Goal: Transaction & Acquisition: Obtain resource

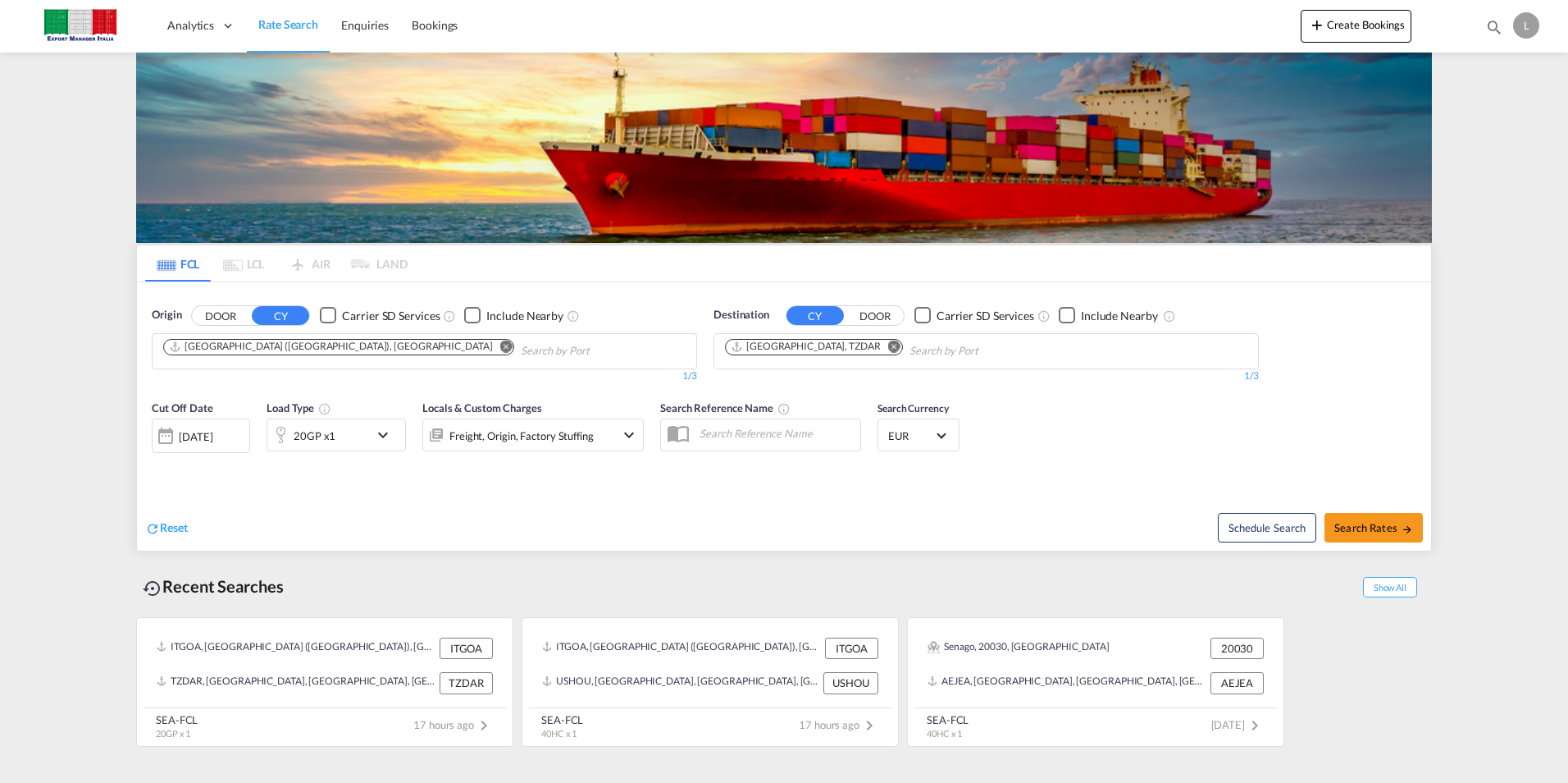
click at [489, 348] on button "Remove" at bounding box center [501, 347] width 25 height 17
click at [244, 323] on button "DOOR" at bounding box center [221, 315] width 57 height 19
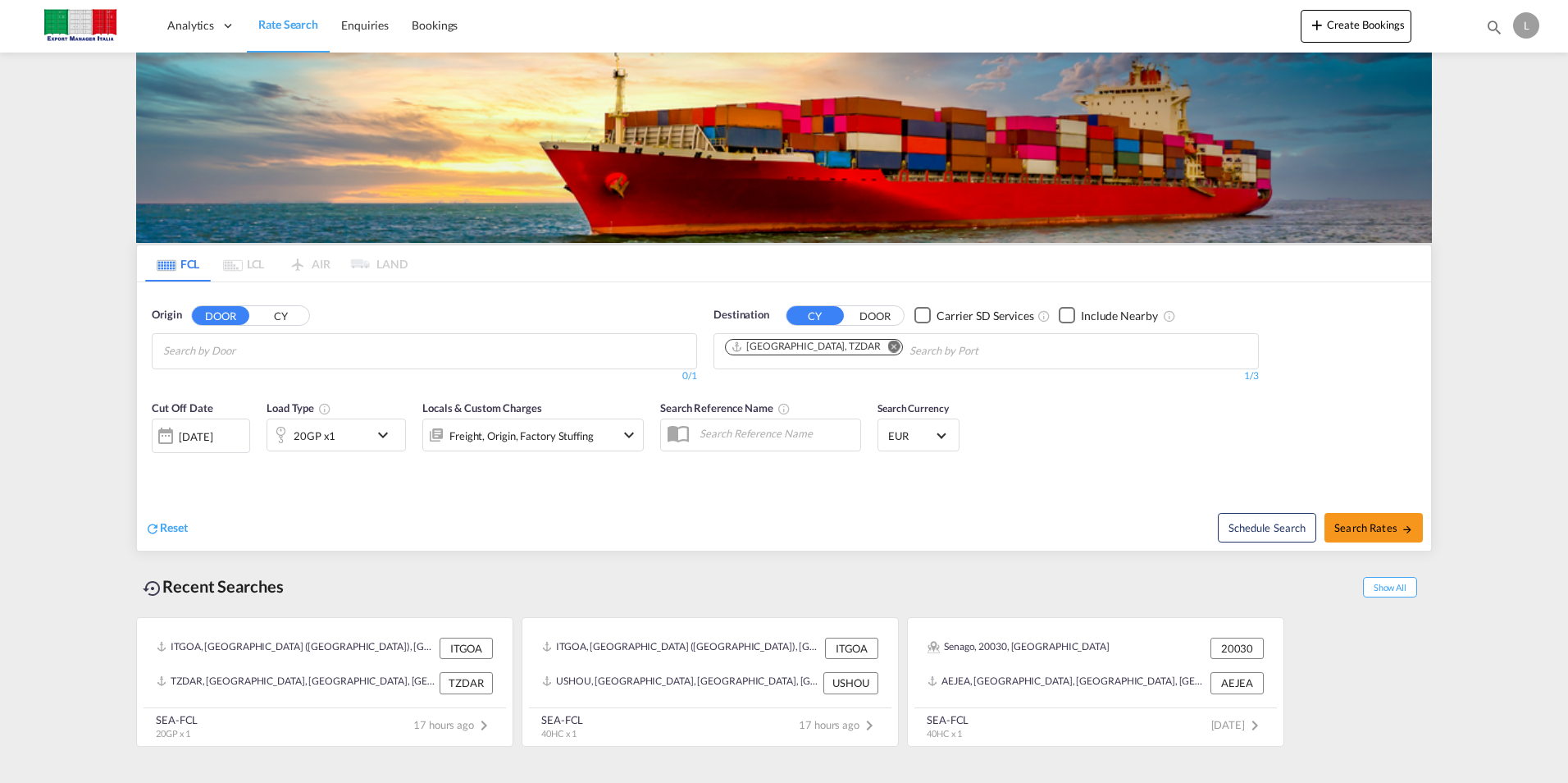
click at [241, 352] on body "Analytics Dashboard Rate Search Enquiries Bookings Analytics" at bounding box center [784, 391] width 1568 height 783
click at [194, 355] on body "Analytics Dashboard Rate Search Enquiries Bookings Analytics" at bounding box center [784, 391] width 1568 height 783
type input "prato 59100"
click at [227, 380] on div "[GEOGRAPHIC_DATA] IT-59100" at bounding box center [290, 389] width 312 height 49
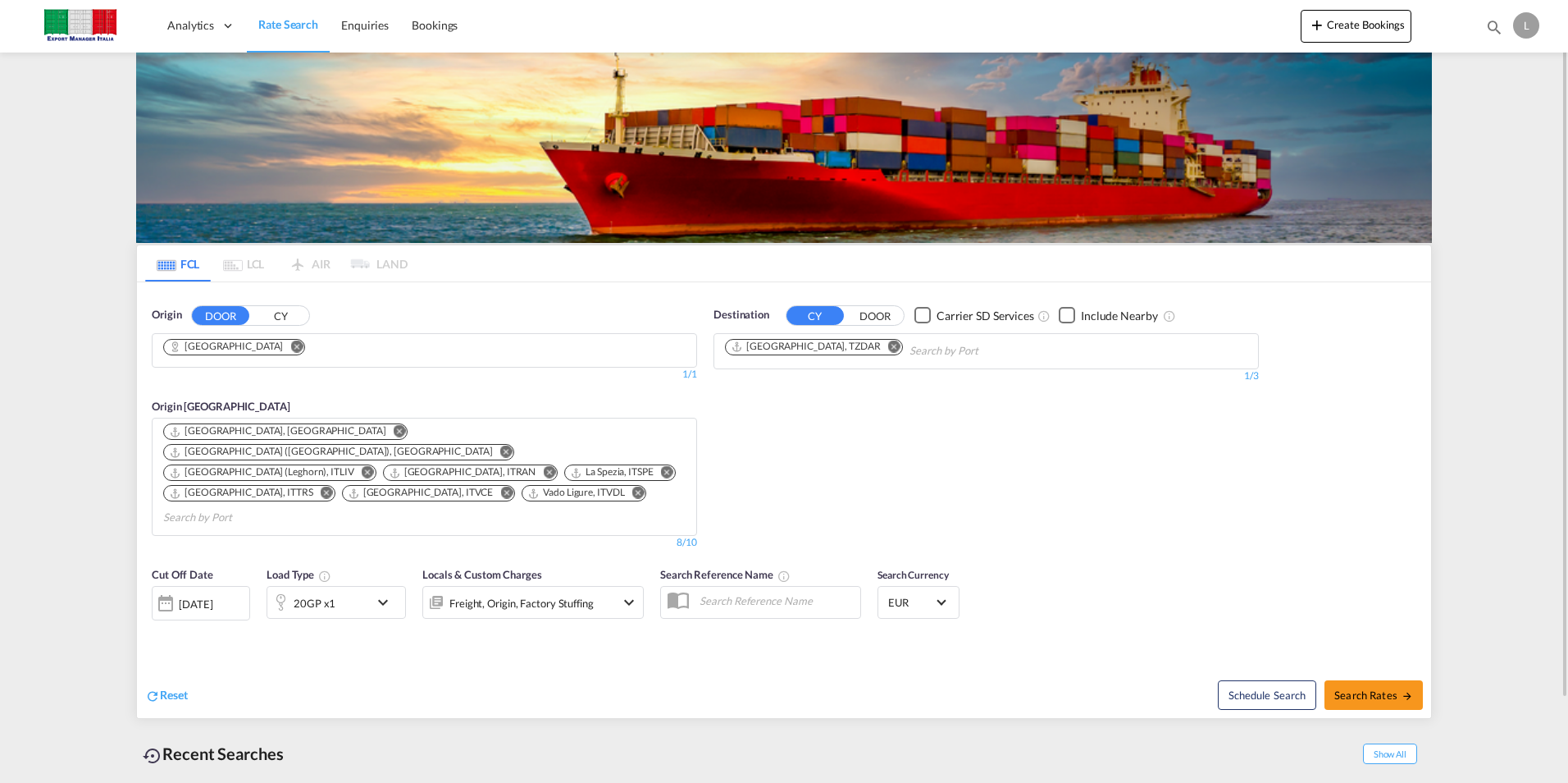
click at [888, 345] on md-icon "Remove" at bounding box center [894, 345] width 12 height 12
click at [835, 352] on input "Chips input." at bounding box center [803, 351] width 156 height 27
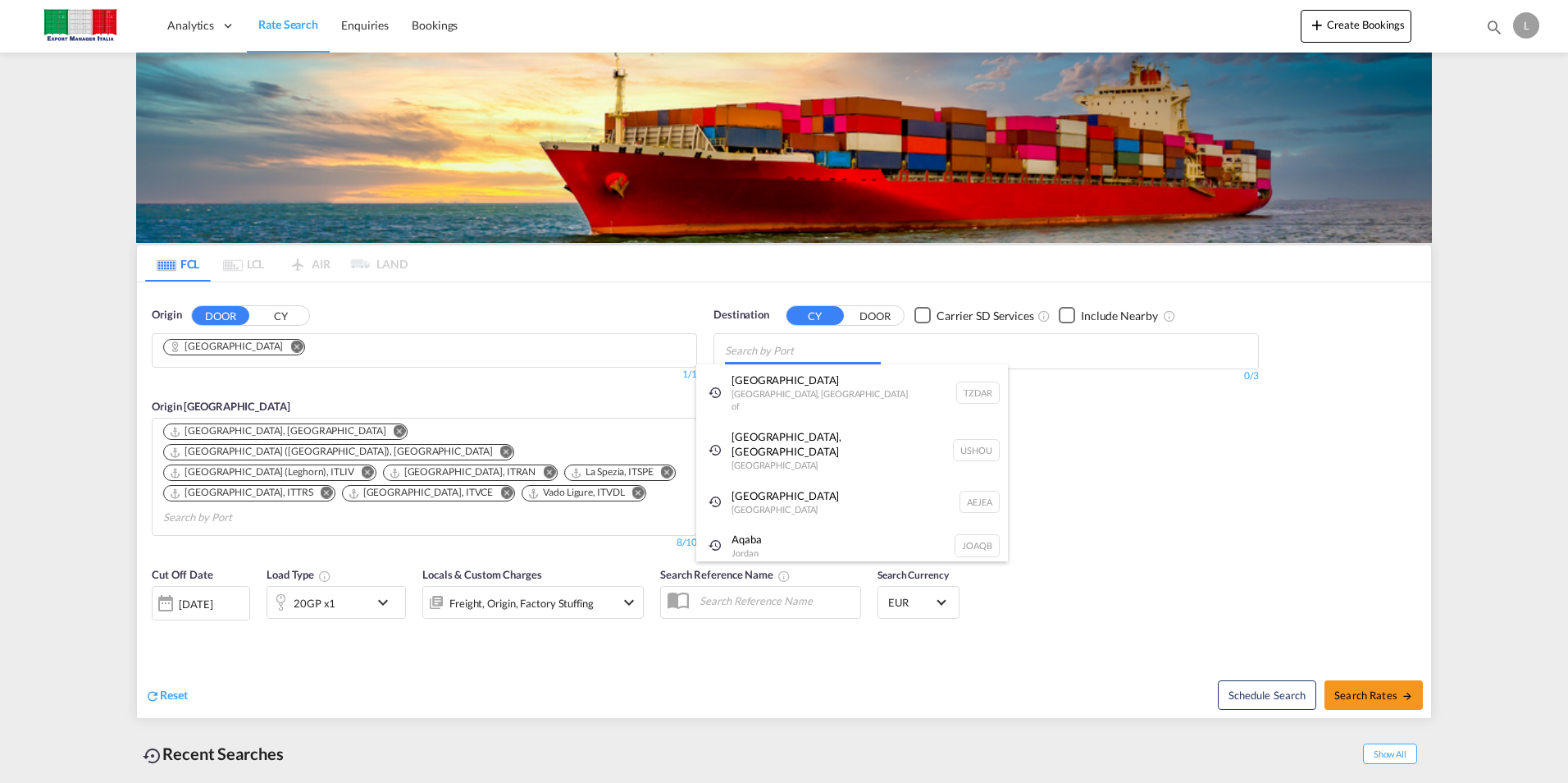
paste input "Ludhiana"
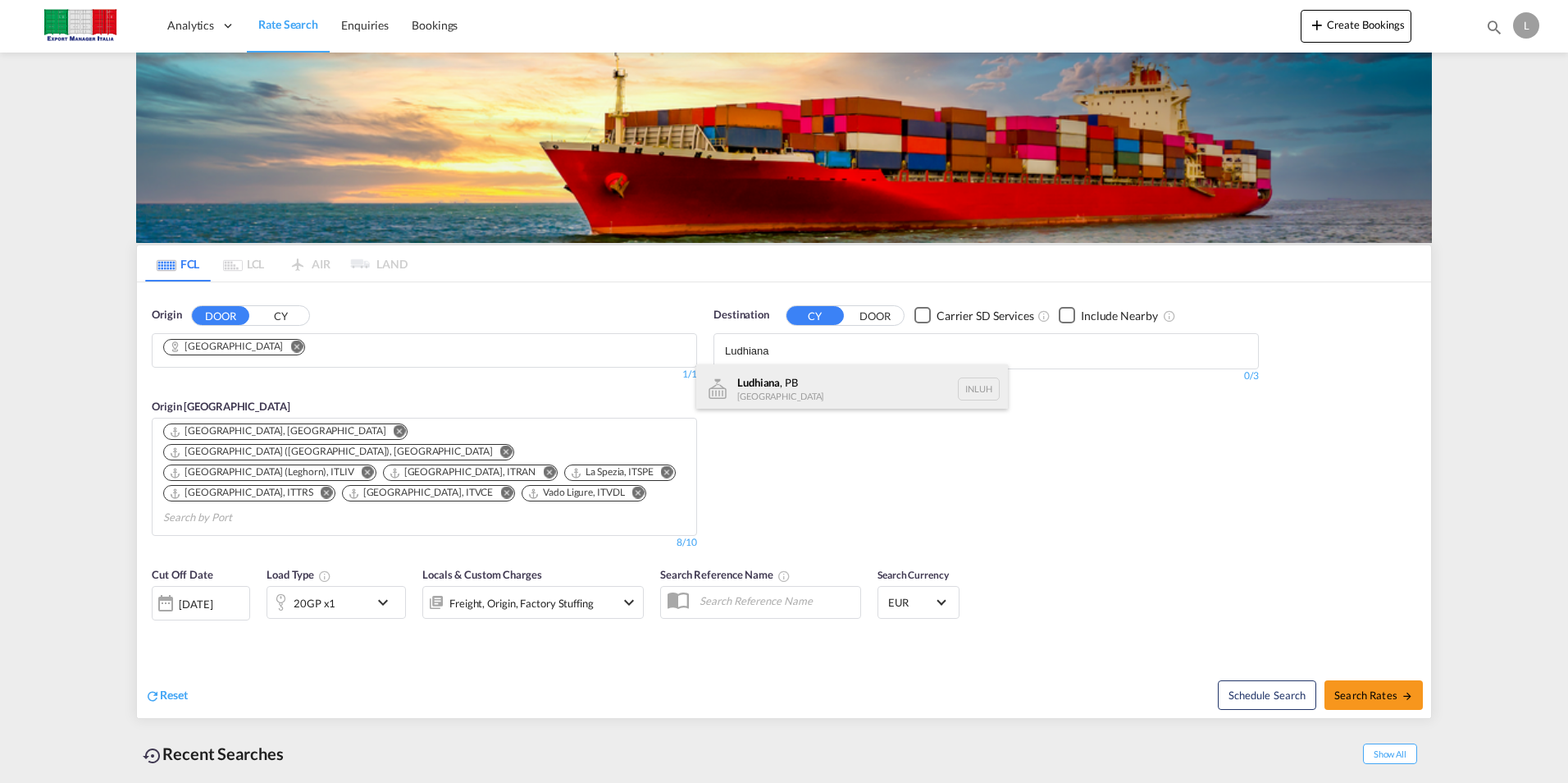
type input "Ludhiana"
click at [795, 392] on div "Ludhiana , [GEOGRAPHIC_DATA] [GEOGRAPHIC_DATA] [GEOGRAPHIC_DATA]" at bounding box center [852, 389] width 312 height 49
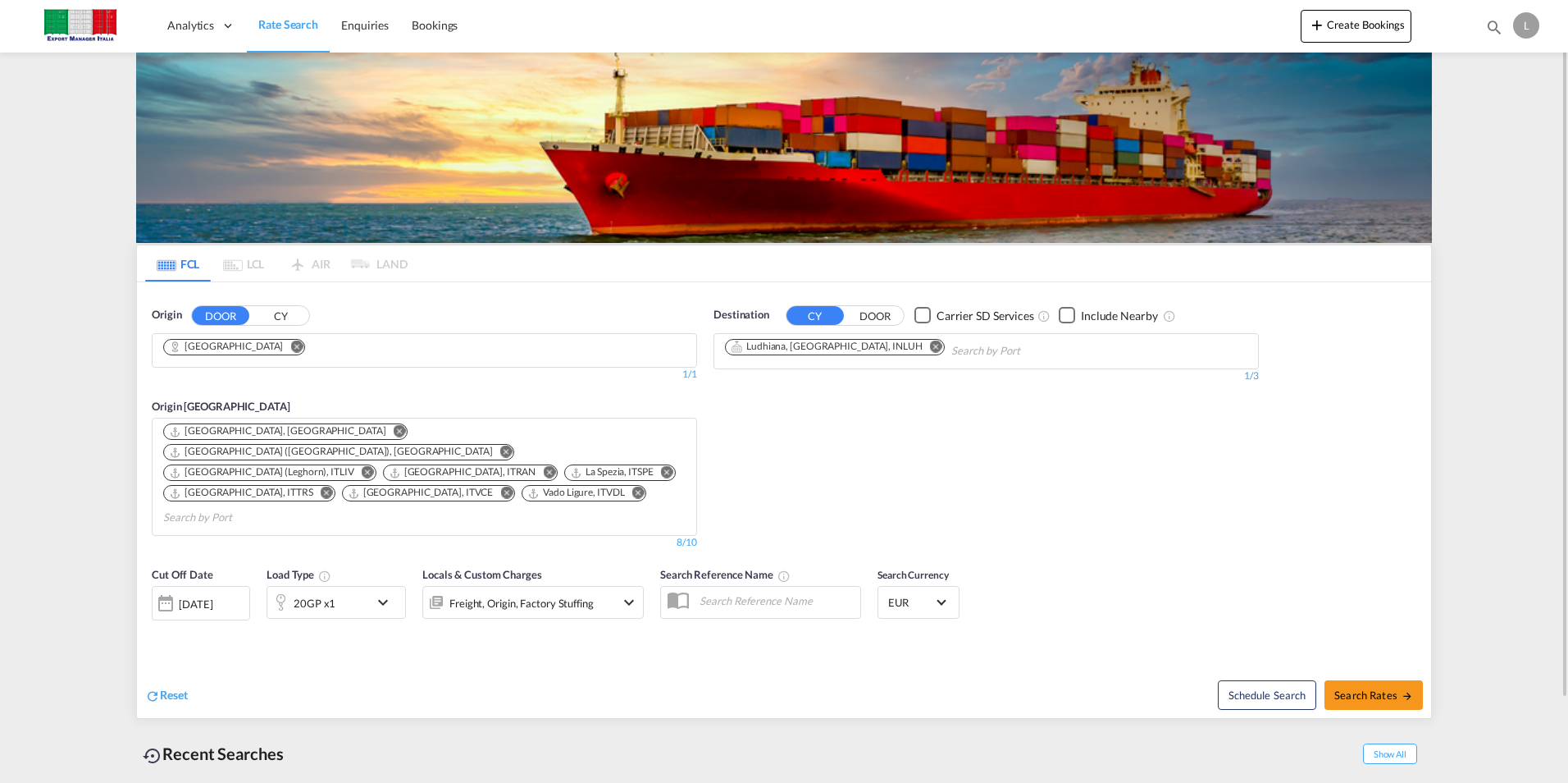
click at [337, 586] on div "20GP x1" at bounding box center [318, 602] width 102 height 33
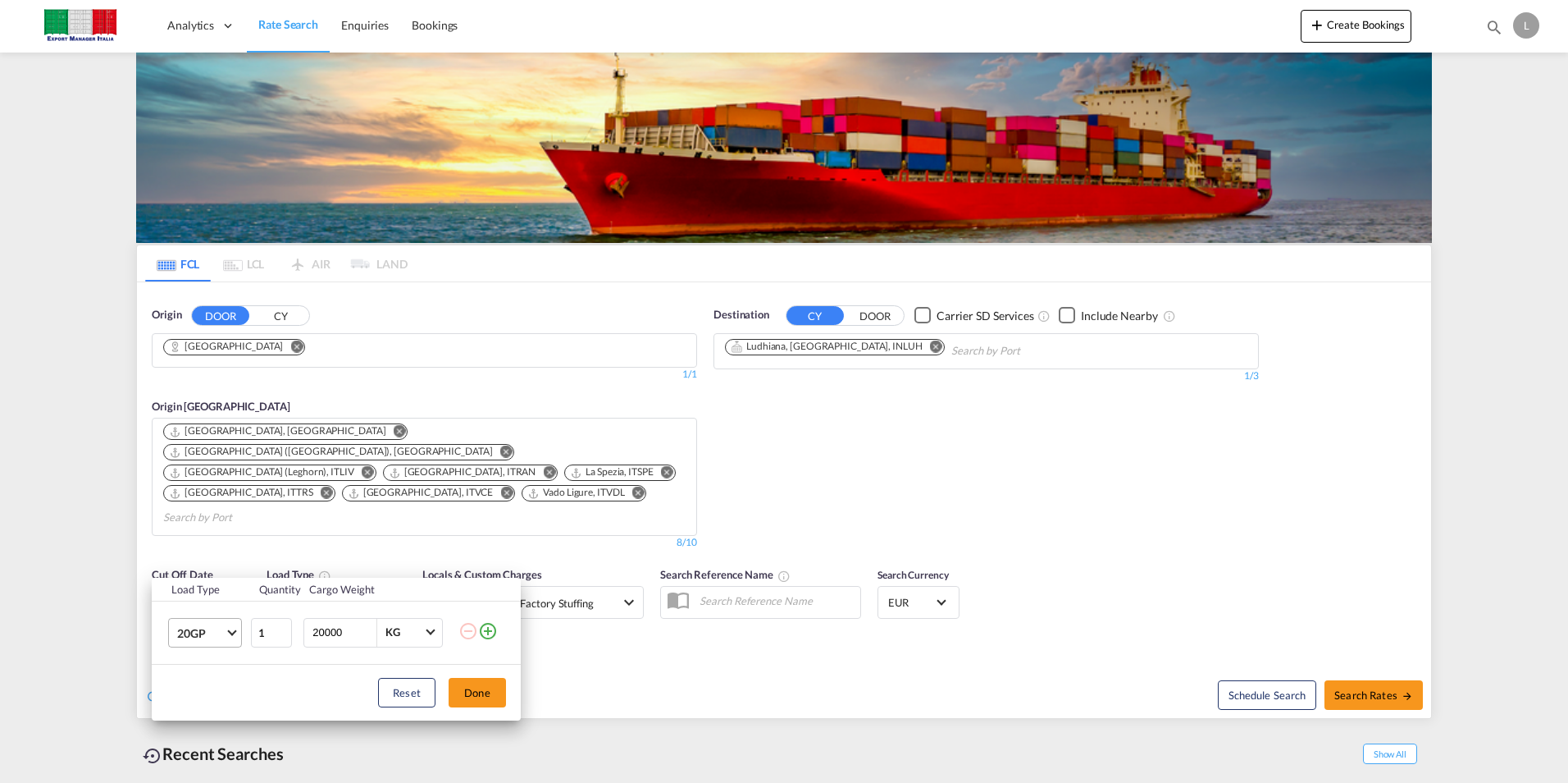
click at [214, 632] on span "20GP" at bounding box center [201, 634] width 47 height 17
drag, startPoint x: 225, startPoint y: 658, endPoint x: 227, endPoint y: 639, distance: 19.1
click at [225, 657] on md-option "40HC" at bounding box center [220, 664] width 112 height 40
click at [263, 630] on input "1" at bounding box center [271, 633] width 41 height 30
type input "2"
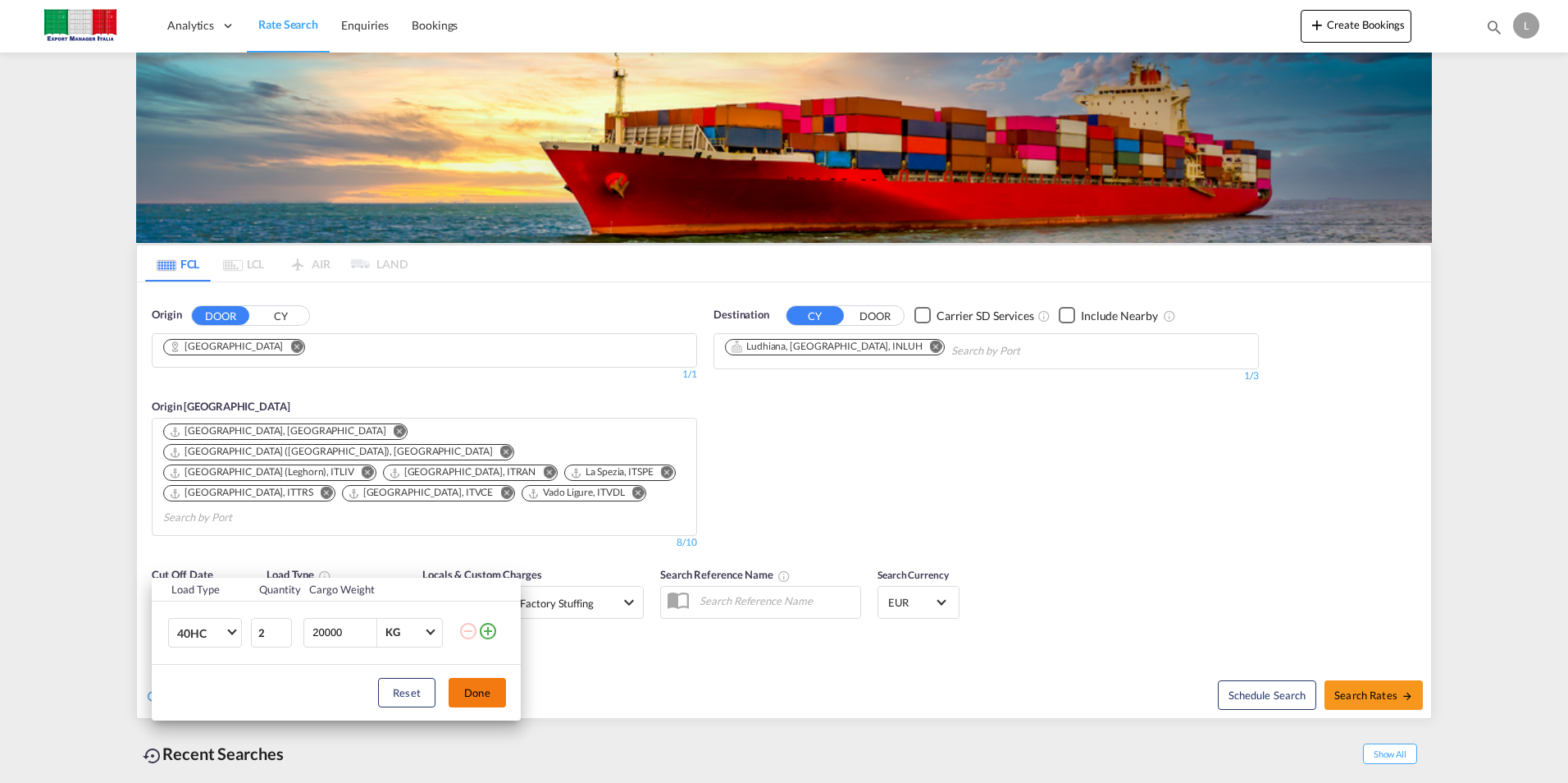
click at [491, 697] on button "Done" at bounding box center [477, 693] width 57 height 30
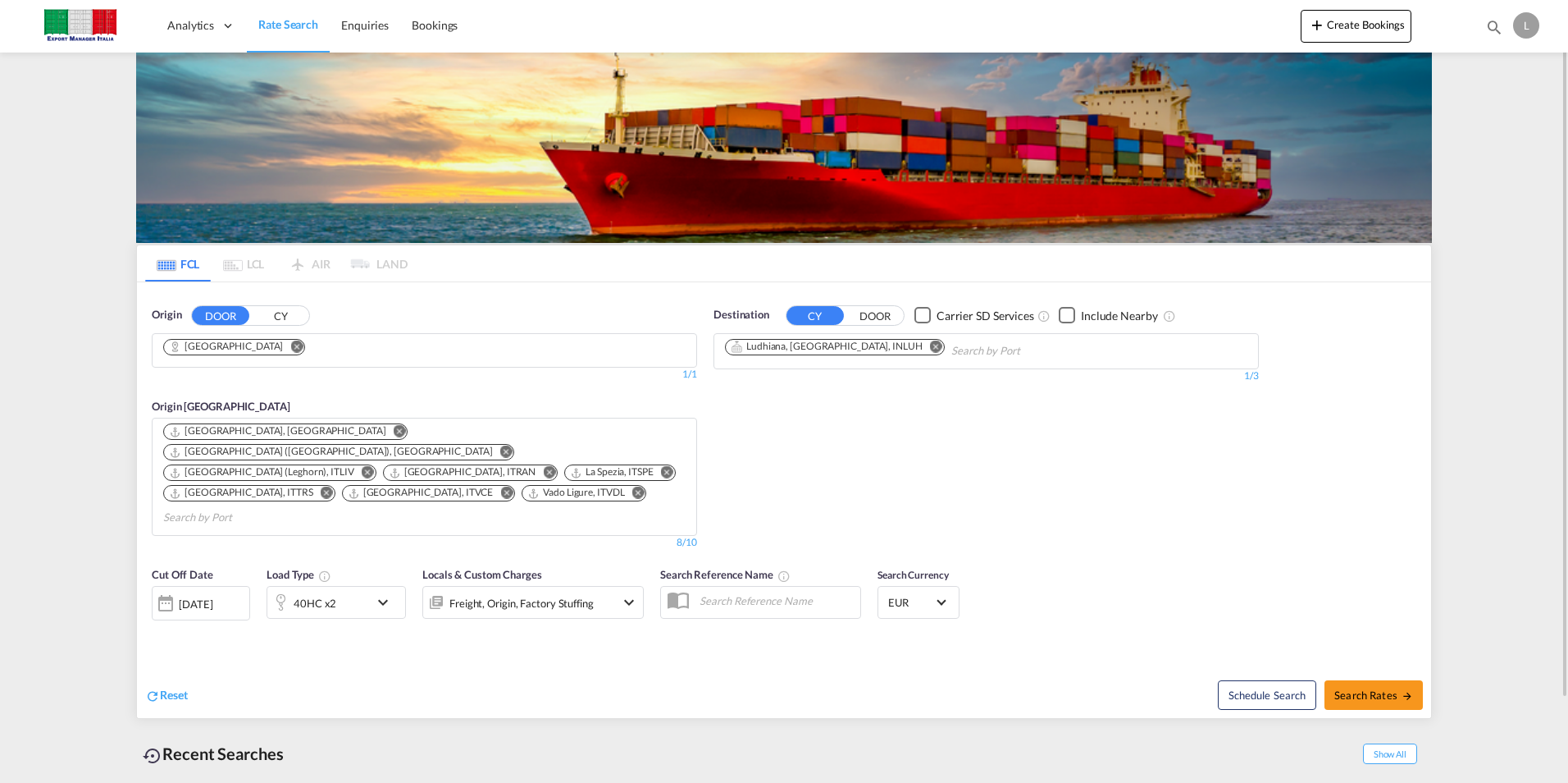
click at [583, 592] on div "Freight, Origin, Factory Stuffing" at bounding box center [521, 603] width 144 height 23
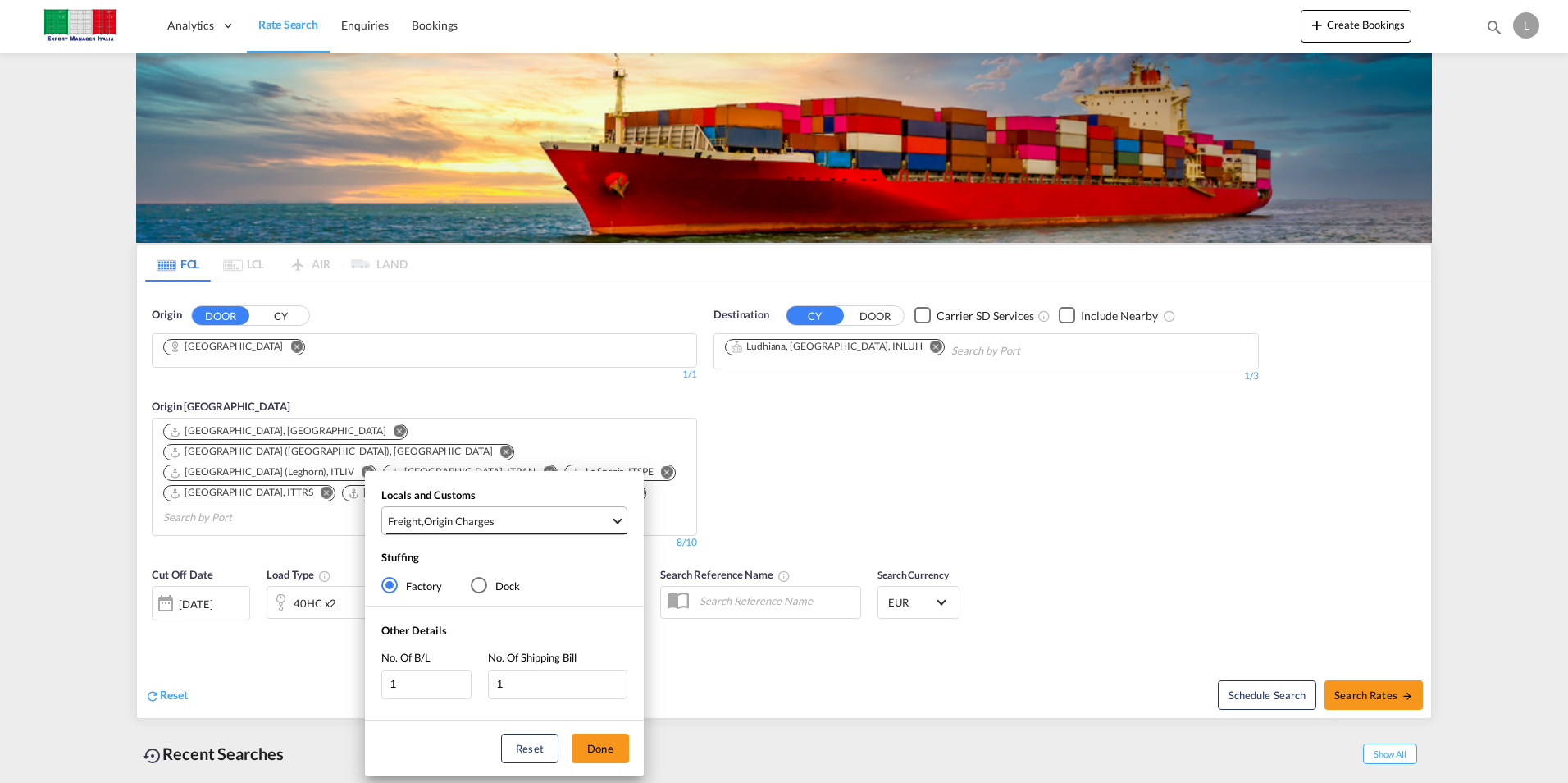
click at [479, 523] on div "Origin Charges" at bounding box center [459, 521] width 70 height 15
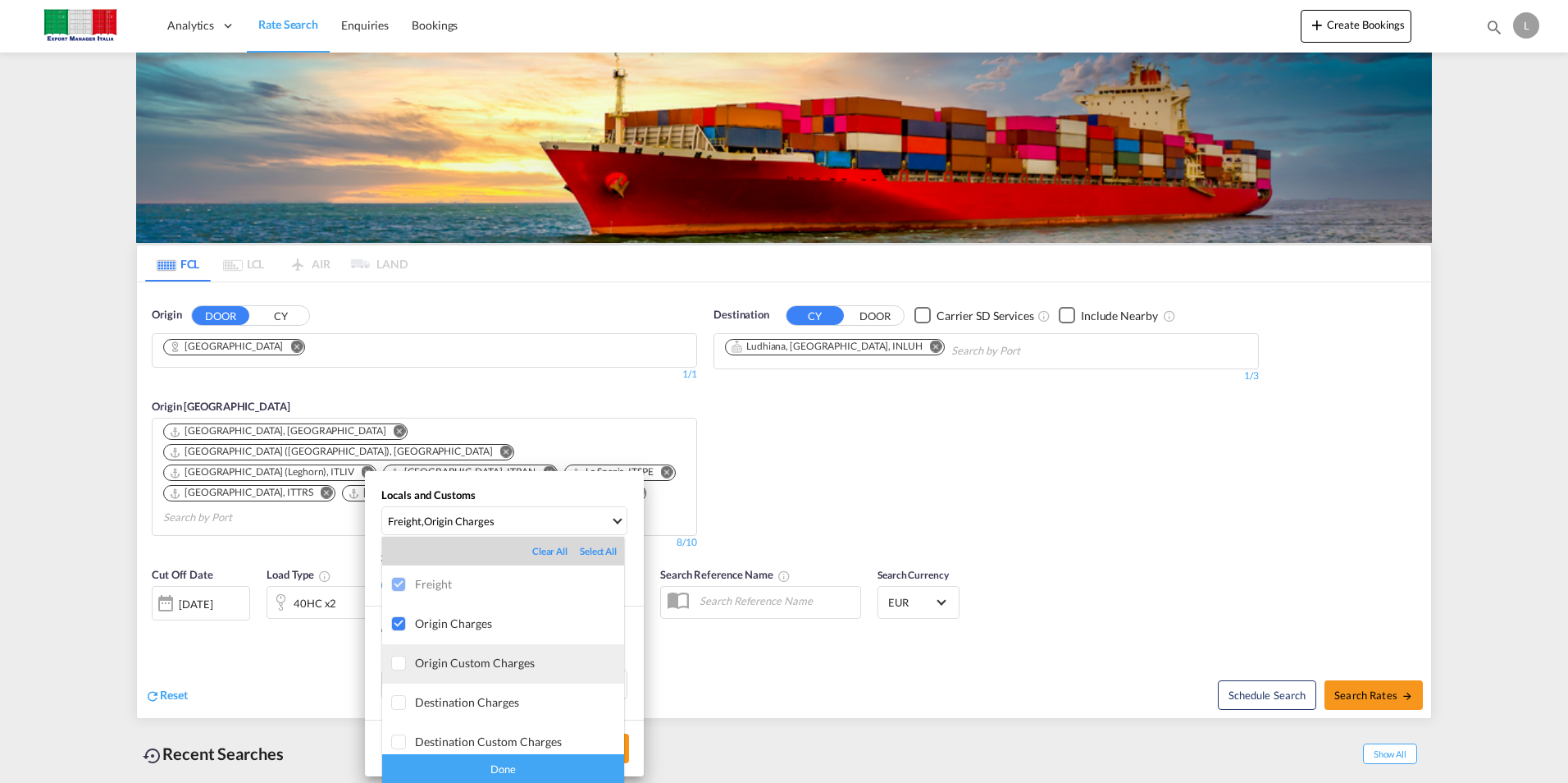
click at [482, 669] on div "Origin Custom Charges" at bounding box center [518, 662] width 209 height 14
type md-option "[object Object]"
click at [526, 763] on div "Done" at bounding box center [503, 768] width 242 height 29
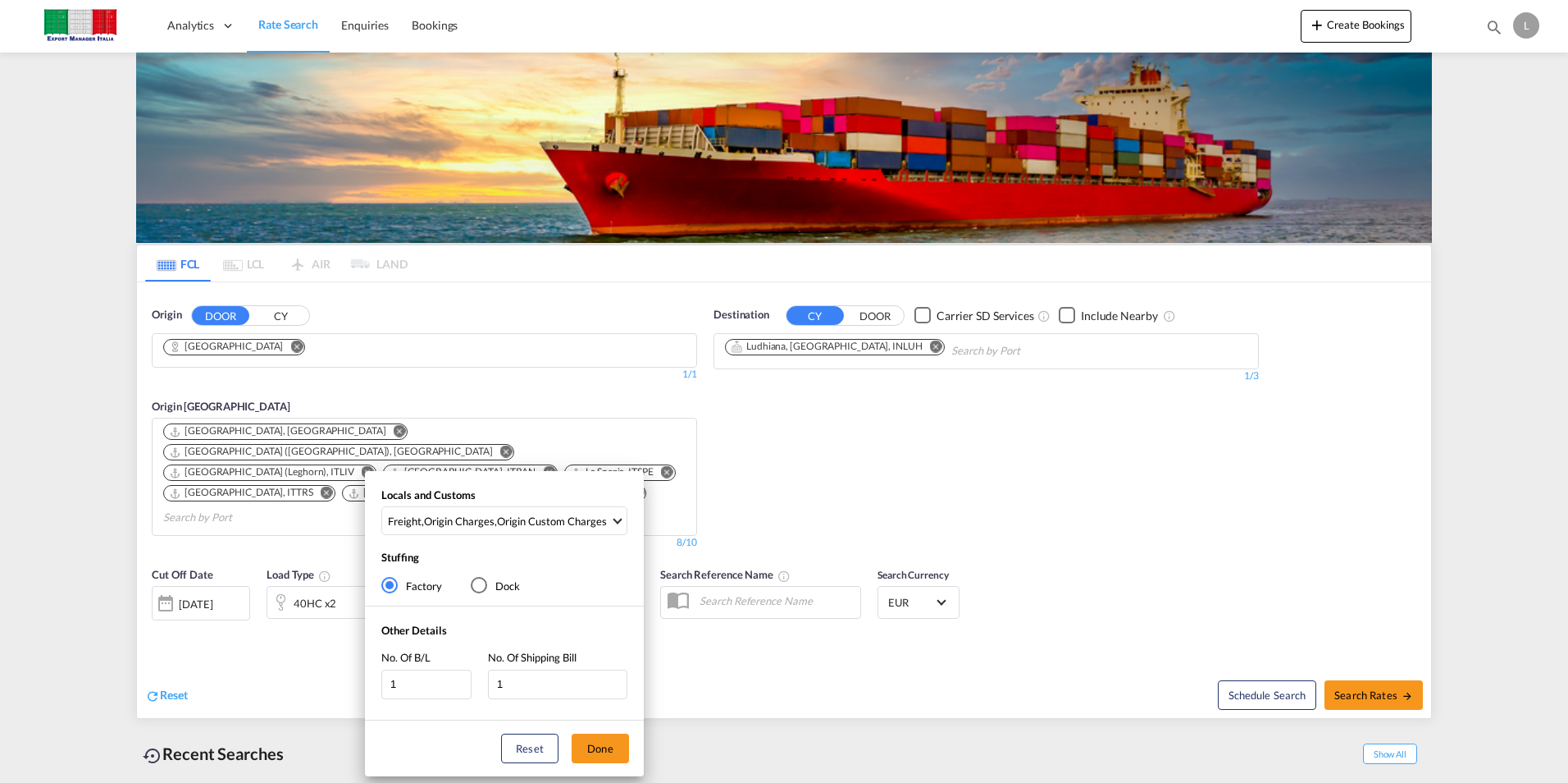
click at [1062, 425] on div "Locals and Customs Freight , Origin Charges , Origin Custom Charges Stuffing Fa…" at bounding box center [784, 391] width 1568 height 783
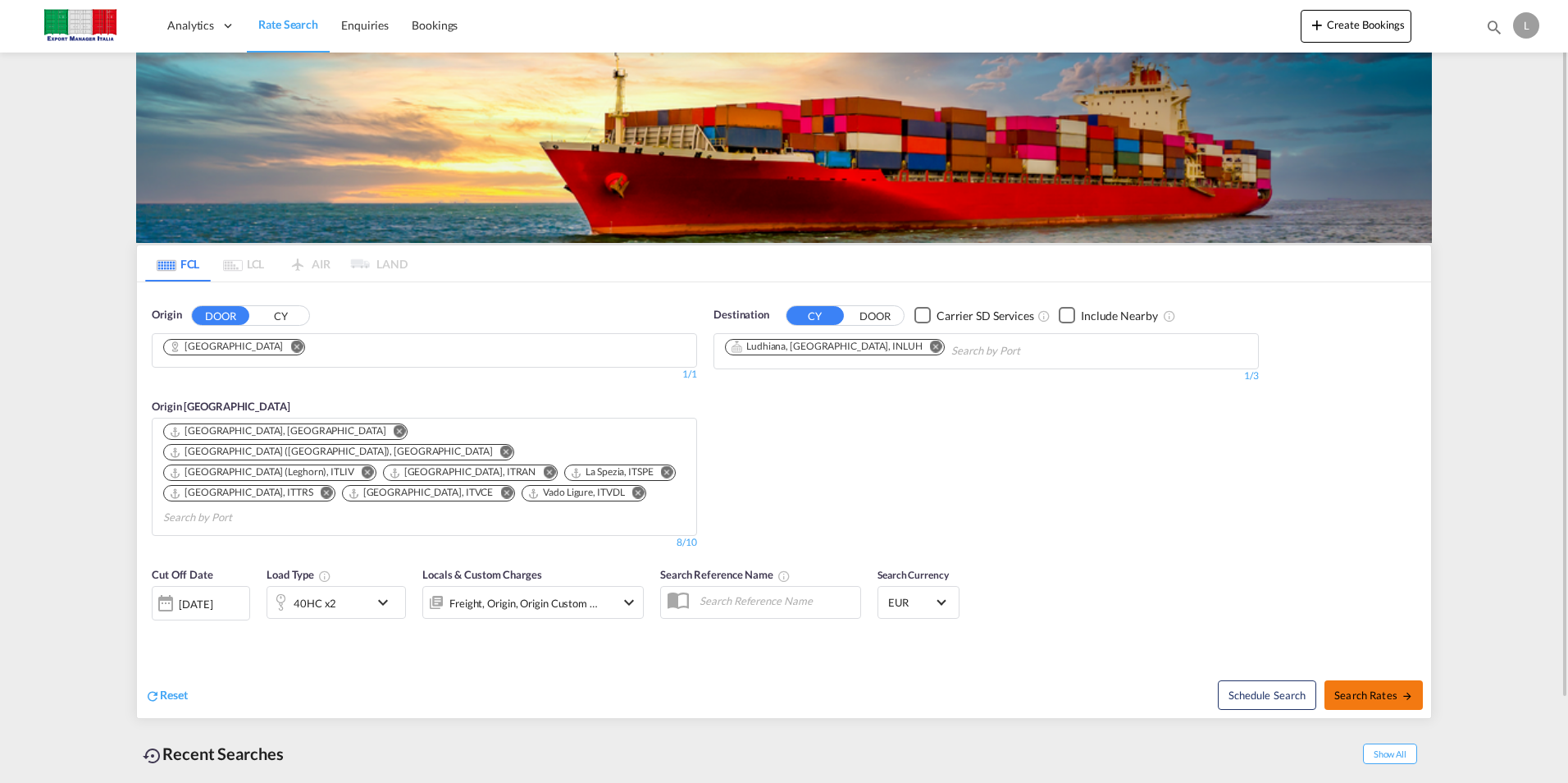
click at [1354, 689] on span "Search Rates" at bounding box center [1374, 695] width 79 height 13
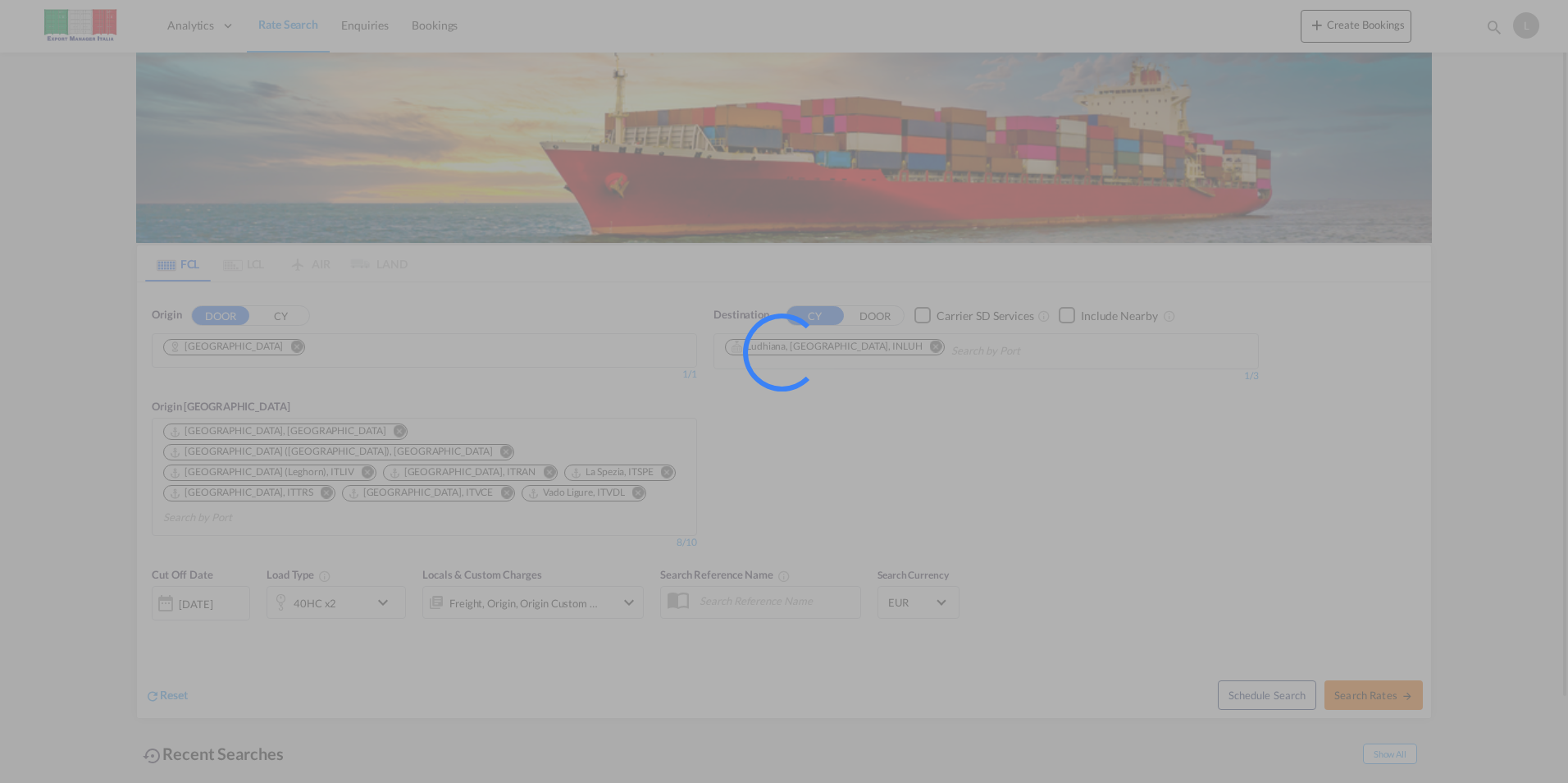
type input "[GEOGRAPHIC_DATA] to [GEOGRAPHIC_DATA] / [DATE]"
